Goal: Communication & Community: Connect with others

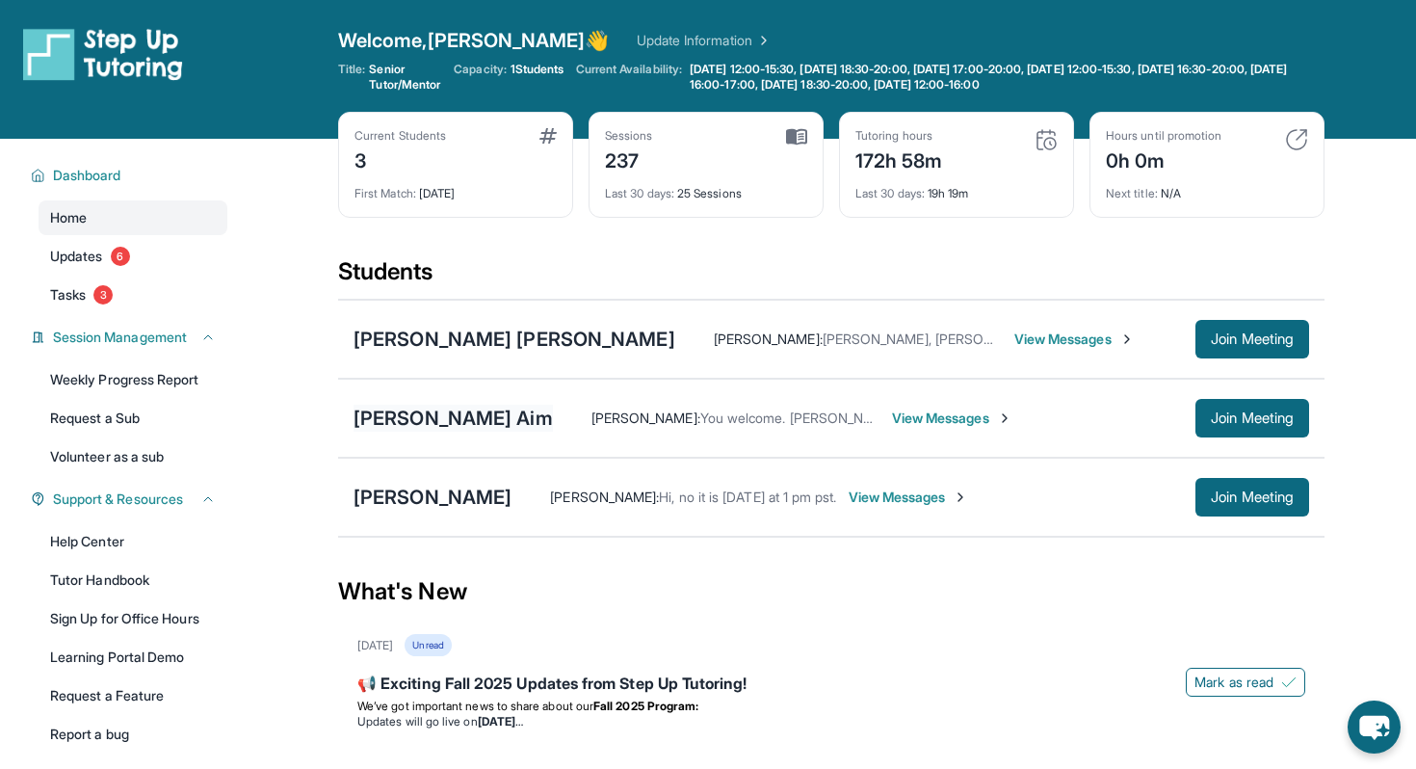
click at [409, 424] on div "[PERSON_NAME] Aim" at bounding box center [453, 418] width 199 height 27
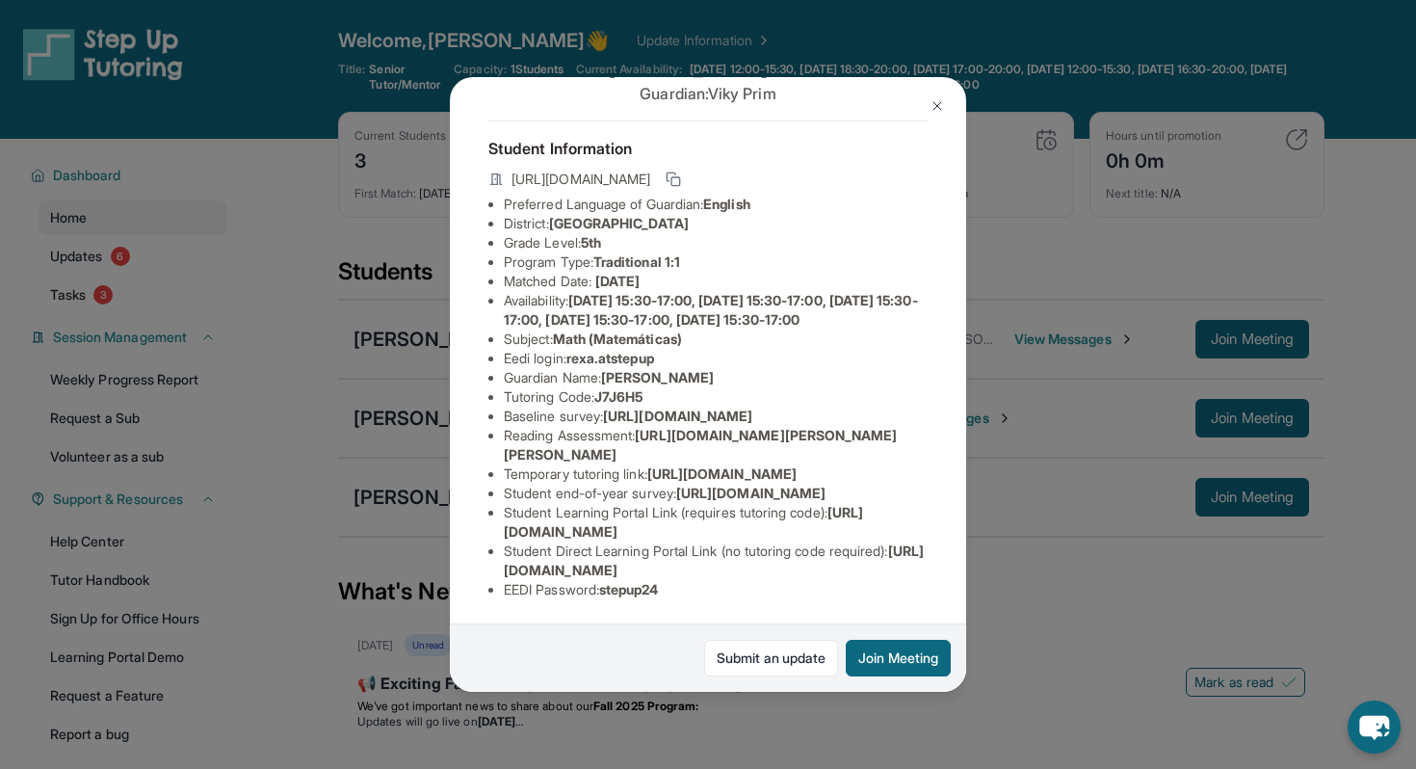
scroll to position [542, 0]
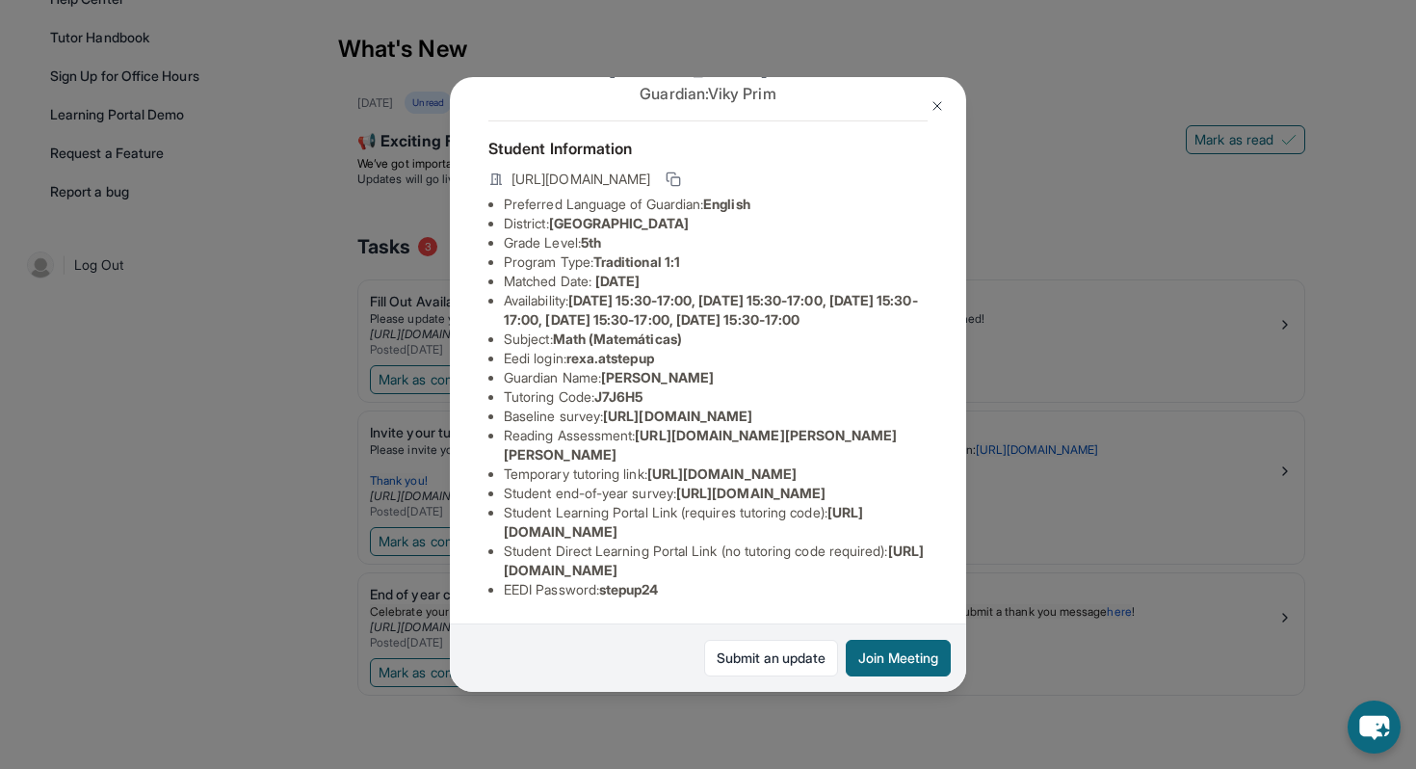
click at [706, 574] on span "[URL][DOMAIN_NAME]" at bounding box center [714, 560] width 420 height 36
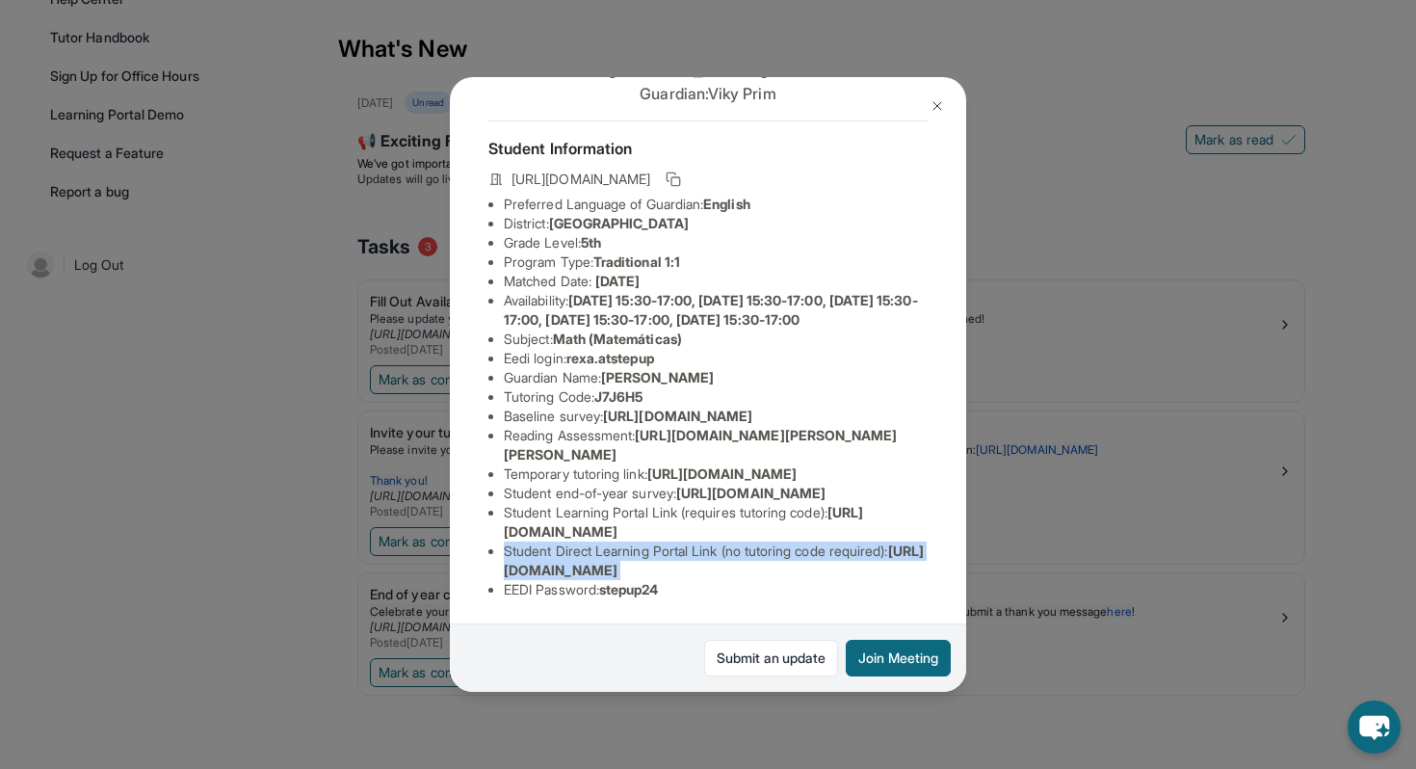
click at [706, 574] on span "[URL][DOMAIN_NAME]" at bounding box center [714, 560] width 420 height 36
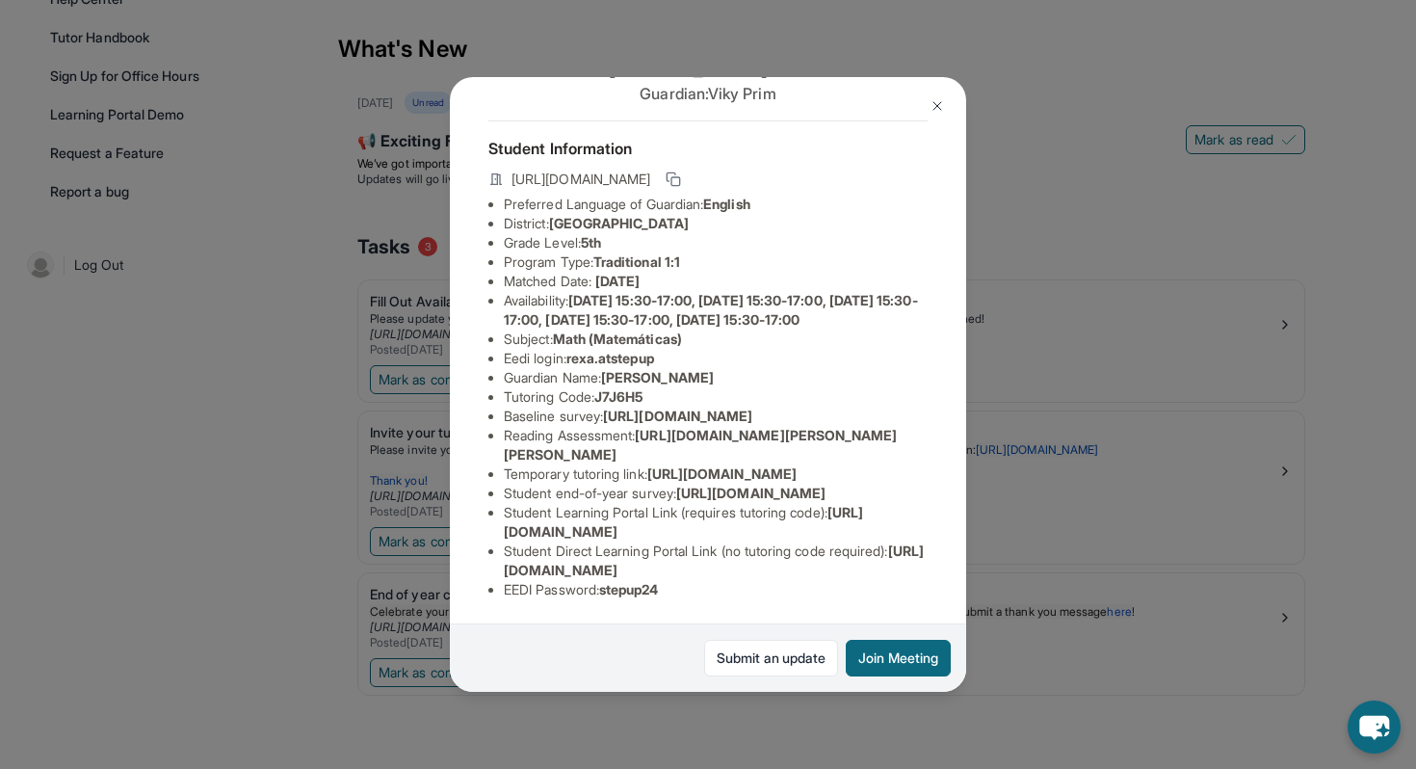
click at [706, 574] on span "[URL][DOMAIN_NAME]" at bounding box center [714, 560] width 420 height 36
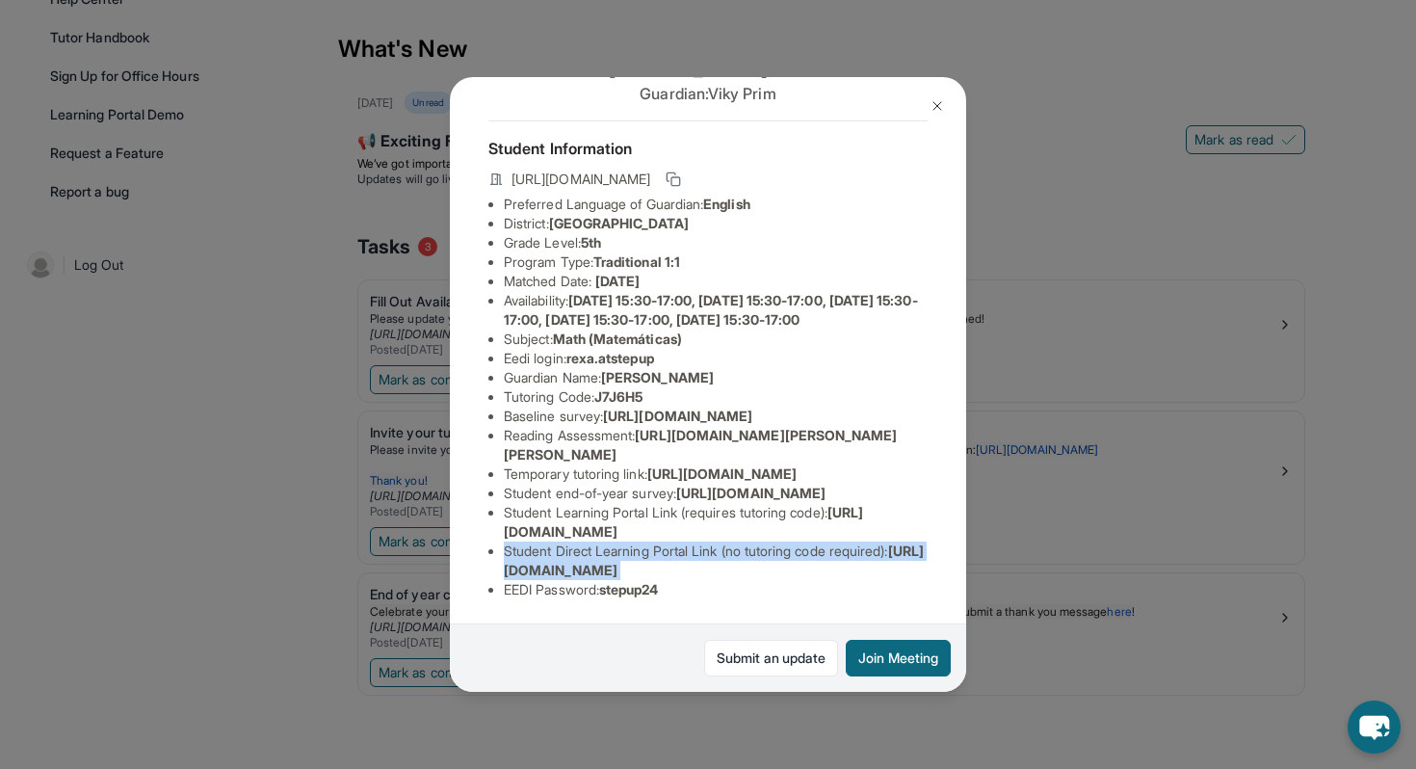
click at [706, 574] on span "[URL][DOMAIN_NAME]" at bounding box center [714, 560] width 420 height 36
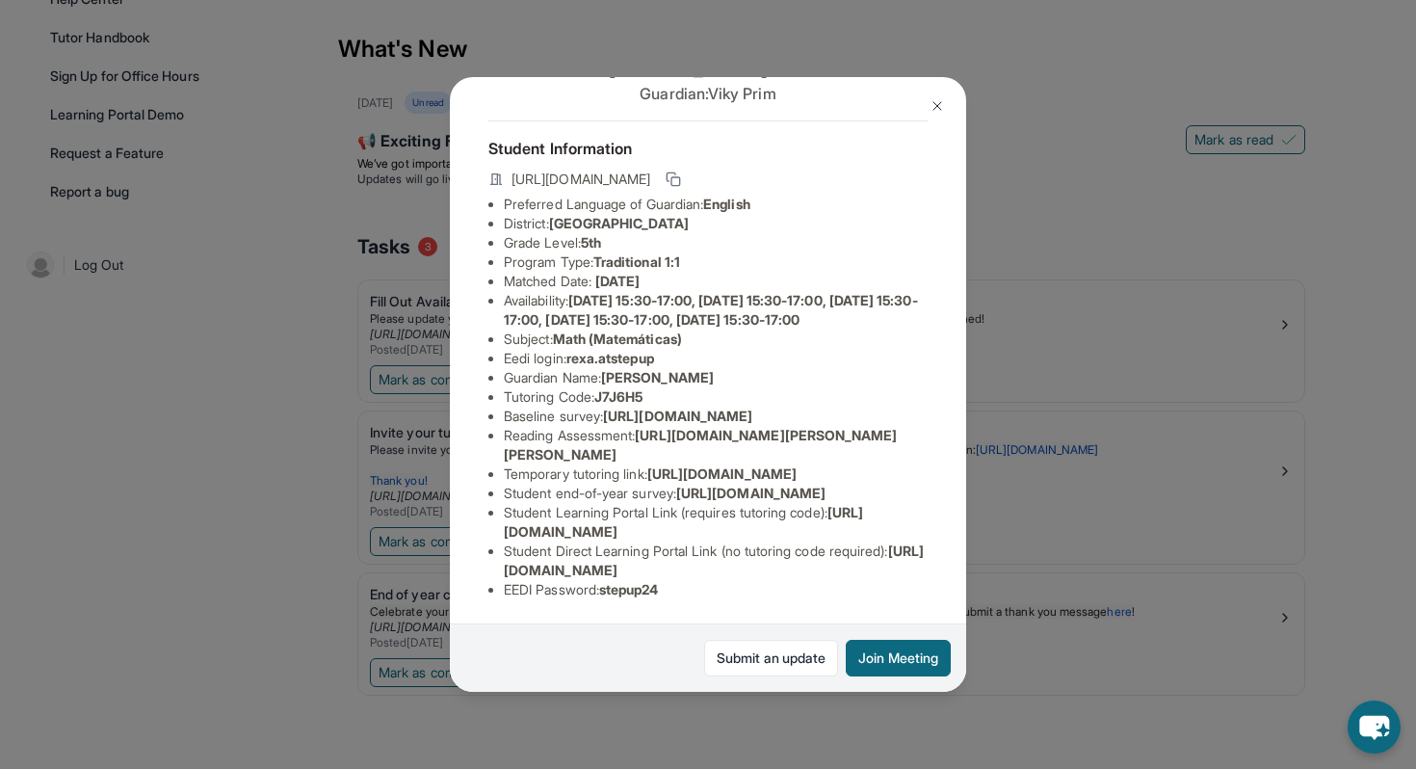
click at [731, 573] on span "[URL][DOMAIN_NAME]" at bounding box center [714, 560] width 420 height 36
drag, startPoint x: 674, startPoint y: 594, endPoint x: 611, endPoint y: 593, distance: 63.6
click at [610, 593] on li "EEDI Password : stepup24" at bounding box center [716, 589] width 424 height 19
copy span "stepup24"
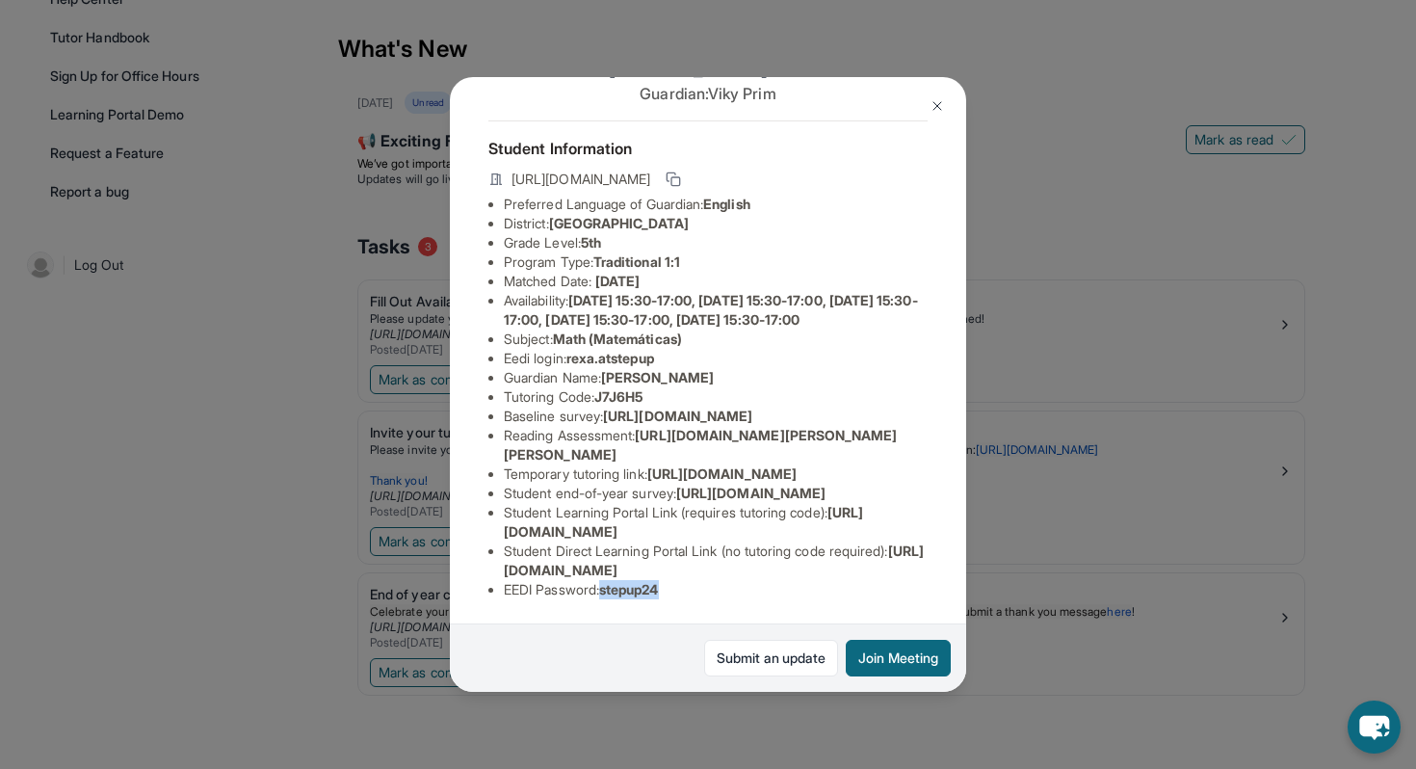
click at [939, 105] on img at bounding box center [937, 105] width 15 height 15
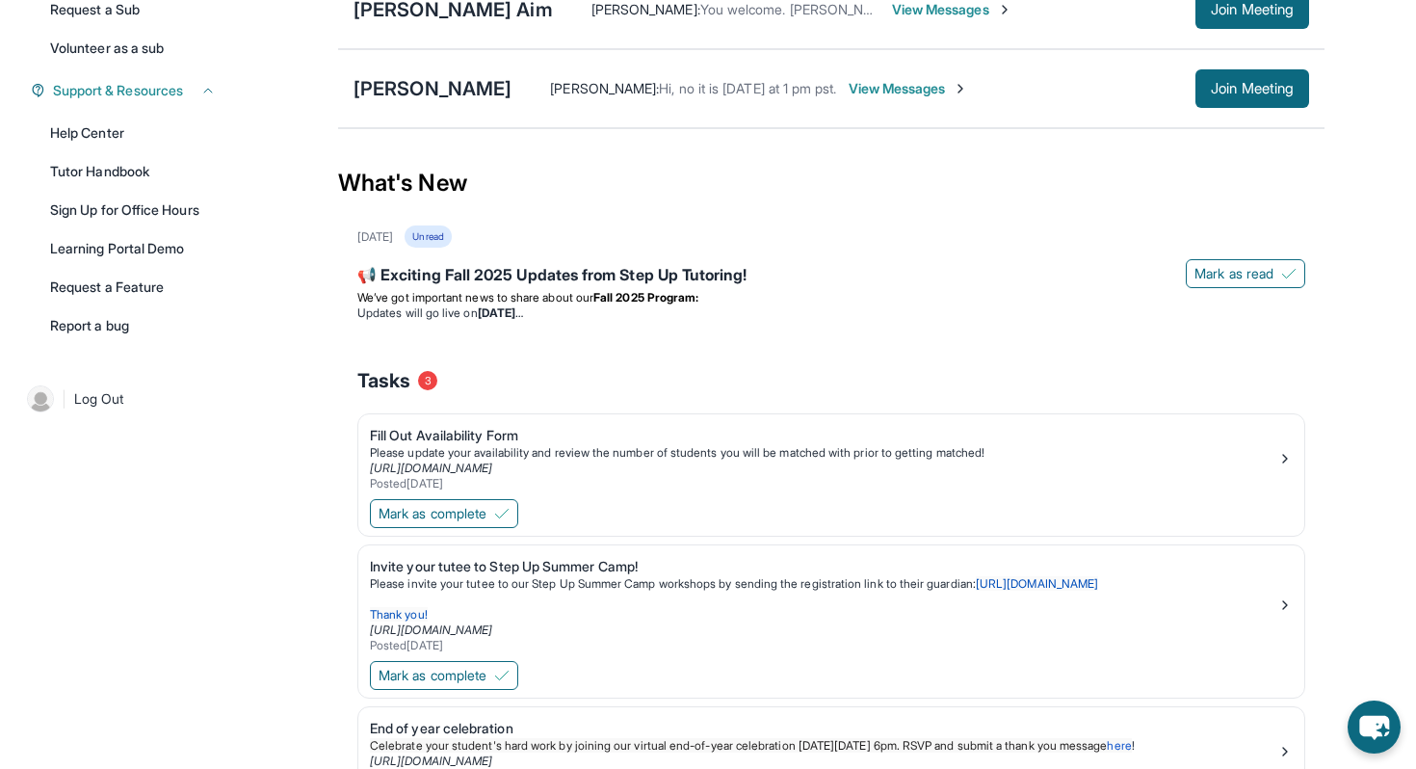
scroll to position [0, 0]
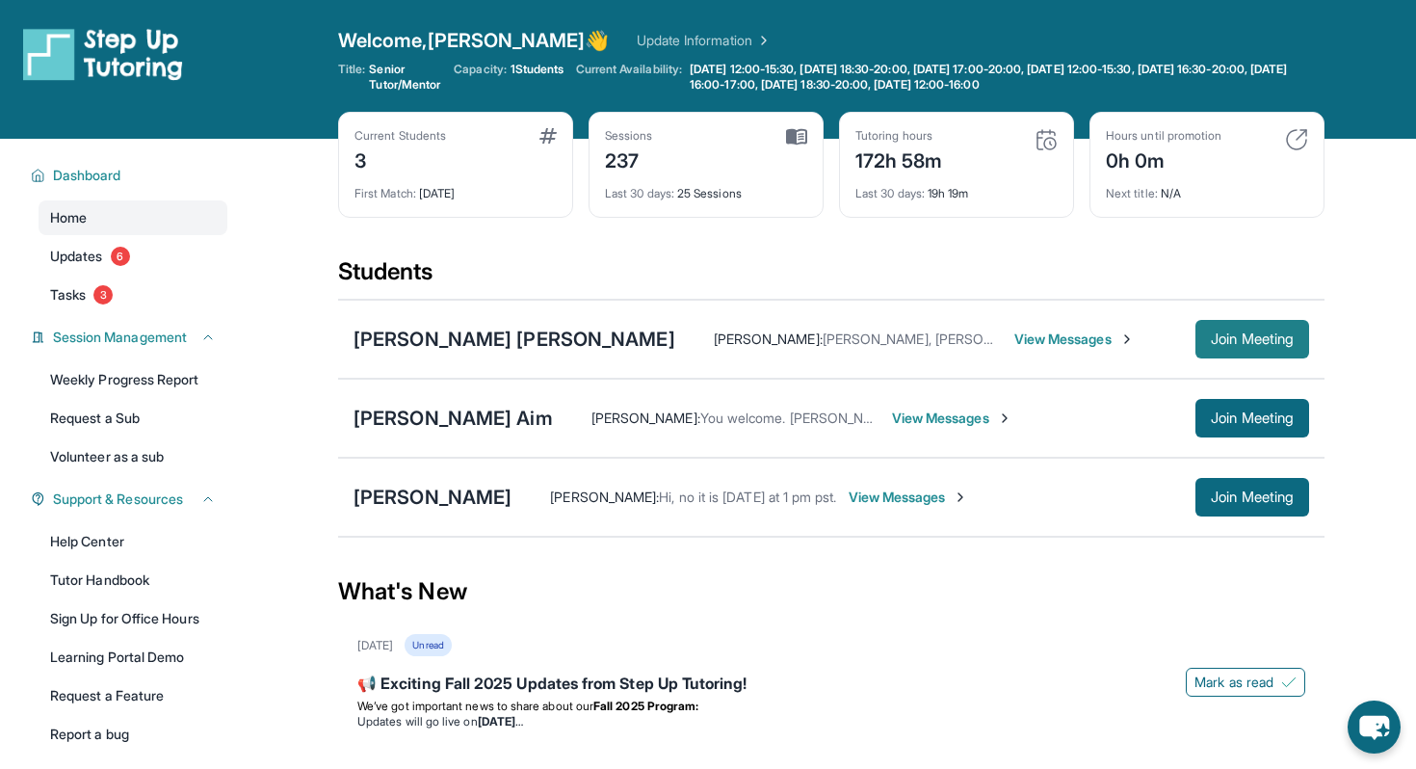
click at [1242, 326] on button "Join Meeting" at bounding box center [1253, 339] width 114 height 39
click at [398, 406] on div "[PERSON_NAME] Aim" at bounding box center [453, 418] width 199 height 27
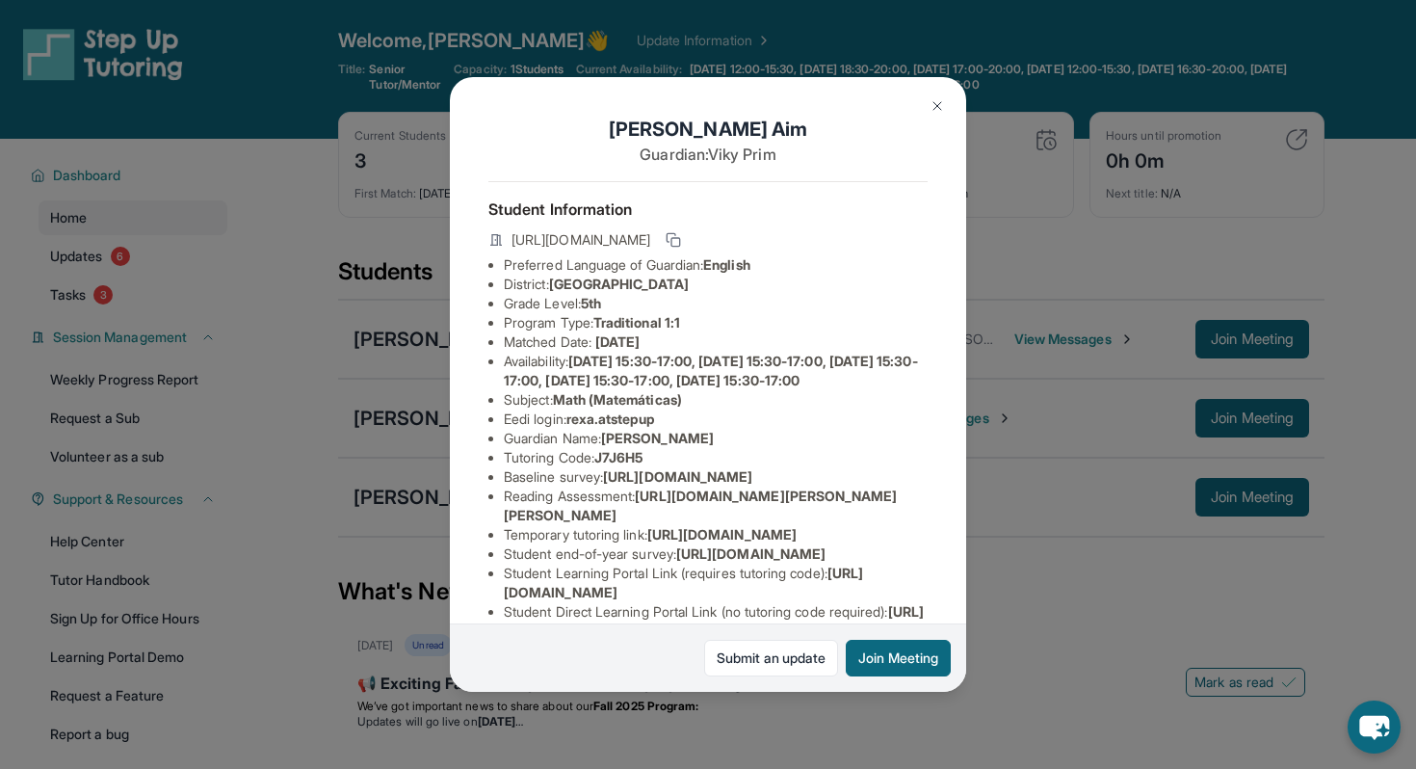
click at [633, 427] on span "rexa.atstepup" at bounding box center [611, 418] width 88 height 16
click at [673, 429] on li "Eedi login : [PERSON_NAME].atstepup" at bounding box center [716, 418] width 424 height 19
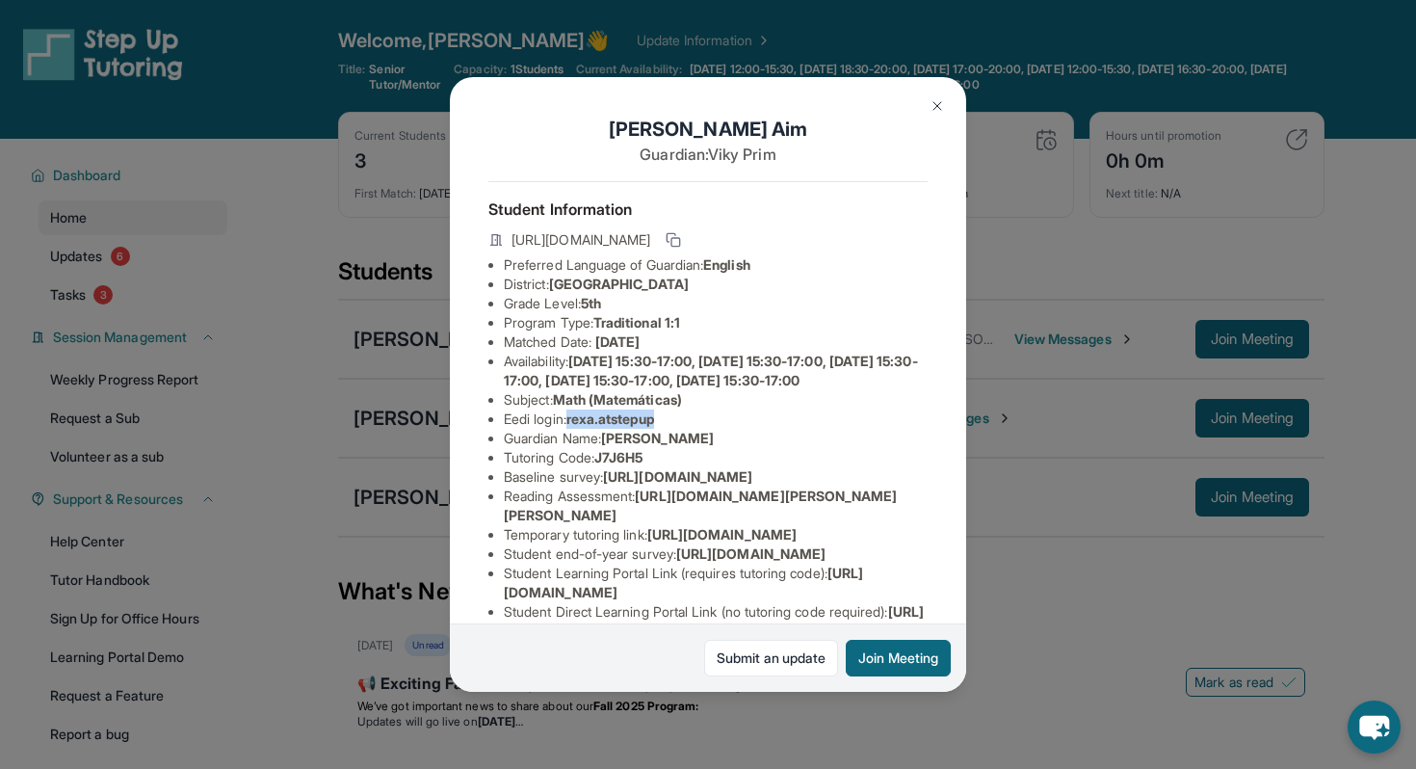
drag, startPoint x: 672, startPoint y: 435, endPoint x: 576, endPoint y: 433, distance: 95.4
click at [576, 429] on li "Eedi login : [PERSON_NAME].atstepup" at bounding box center [716, 418] width 424 height 19
copy span "rexa.atstepup"
click at [941, 100] on img at bounding box center [937, 105] width 15 height 15
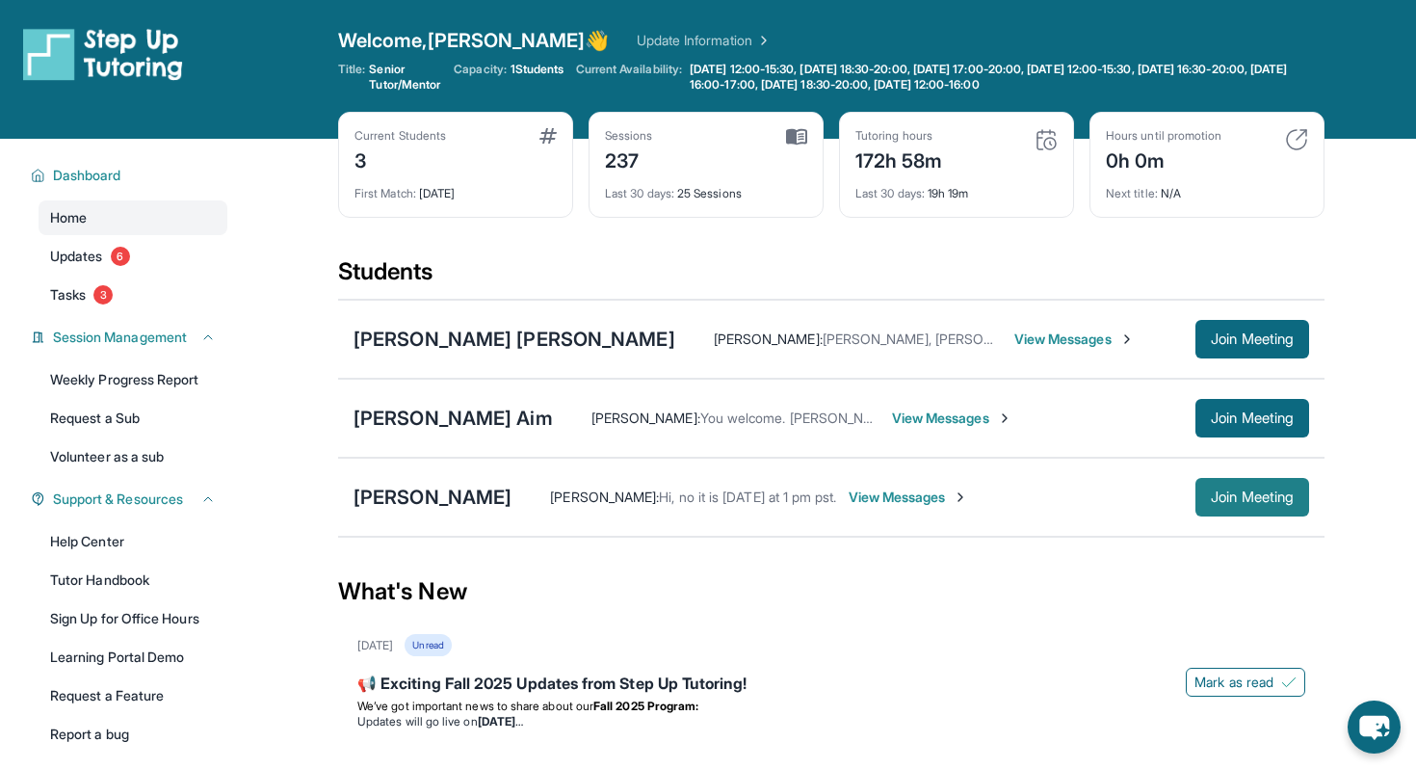
click at [1217, 503] on span "Join Meeting" at bounding box center [1252, 497] width 83 height 12
